Goal: Information Seeking & Learning: Learn about a topic

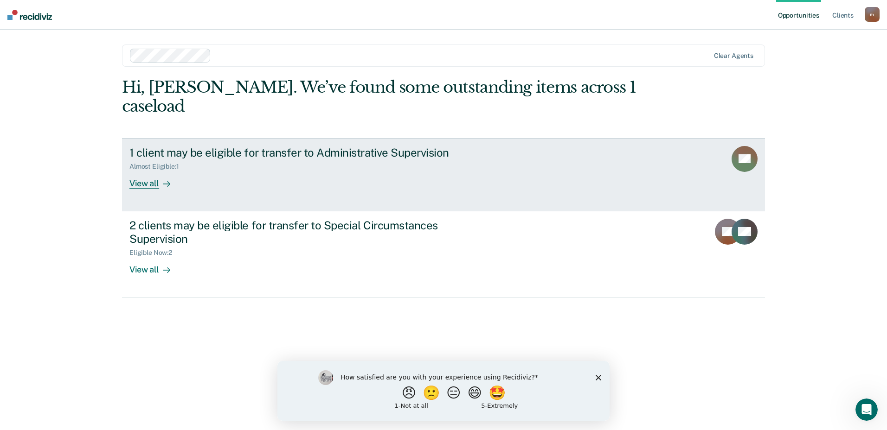
click at [154, 171] on div "View all" at bounding box center [155, 180] width 52 height 18
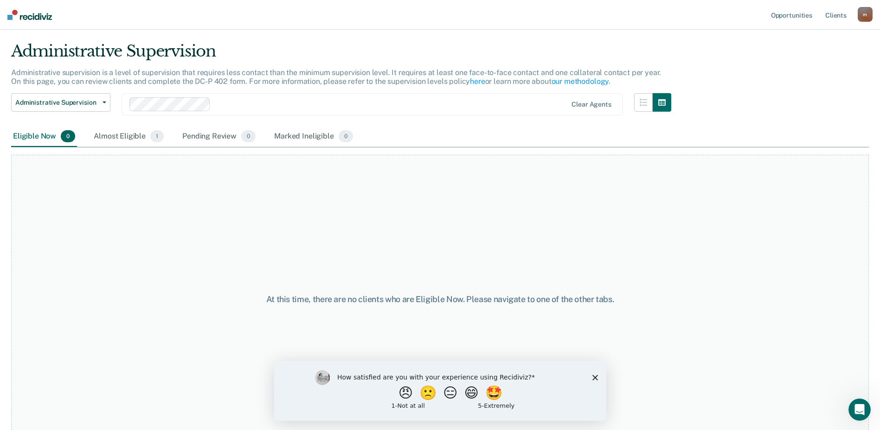
scroll to position [36, 0]
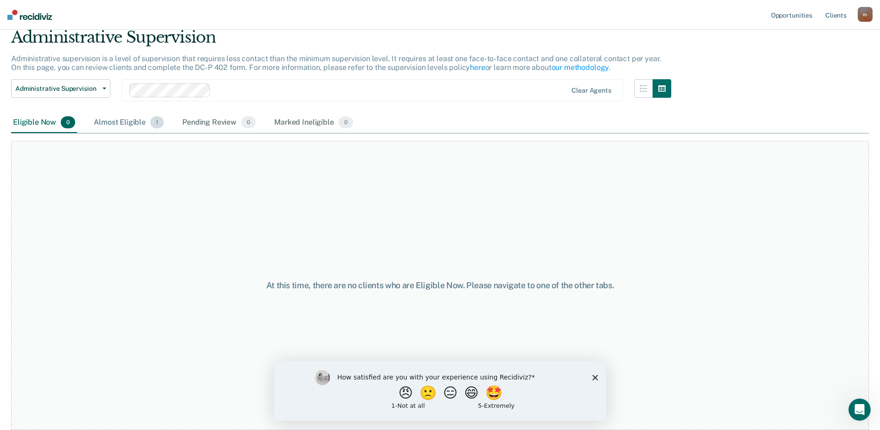
click at [144, 123] on div "Almost Eligible 1" at bounding box center [129, 123] width 74 height 20
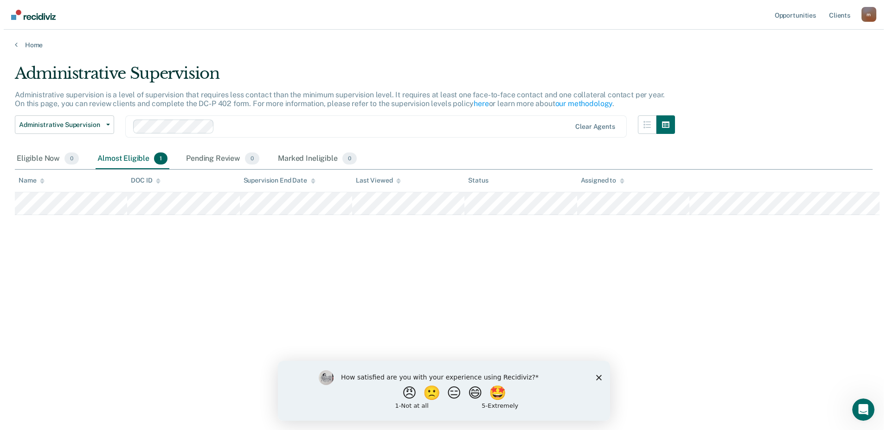
scroll to position [0, 0]
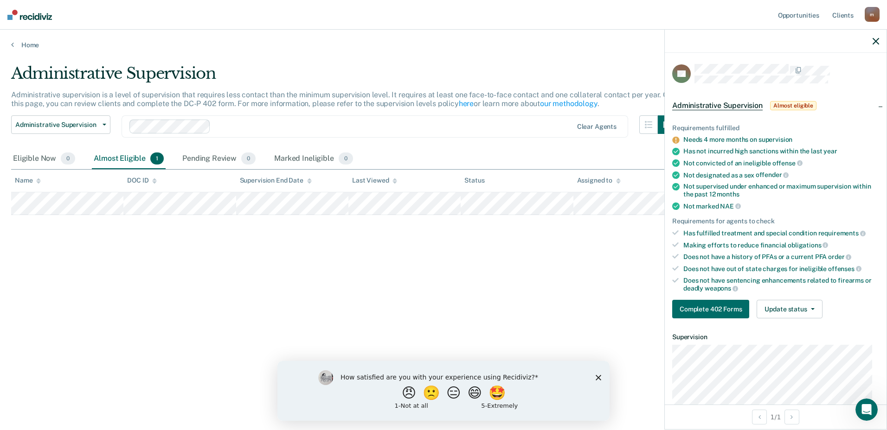
click at [875, 39] on icon "button" at bounding box center [875, 41] width 6 height 6
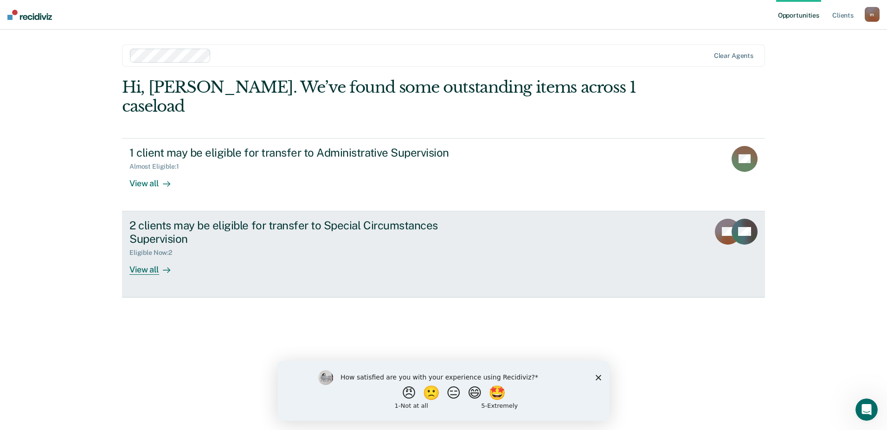
click at [149, 257] on link "2 clients may be eligible for transfer to Special Circumstances Supervision Eli…" at bounding box center [443, 254] width 643 height 86
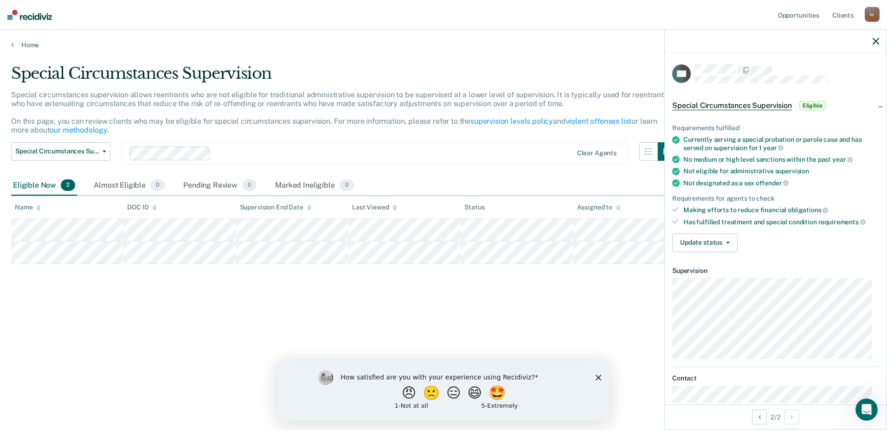
click at [560, 315] on div "Special Circumstances Supervision Special circumstances supervision allows reen…" at bounding box center [443, 212] width 864 height 297
